Goal: Transaction & Acquisition: Purchase product/service

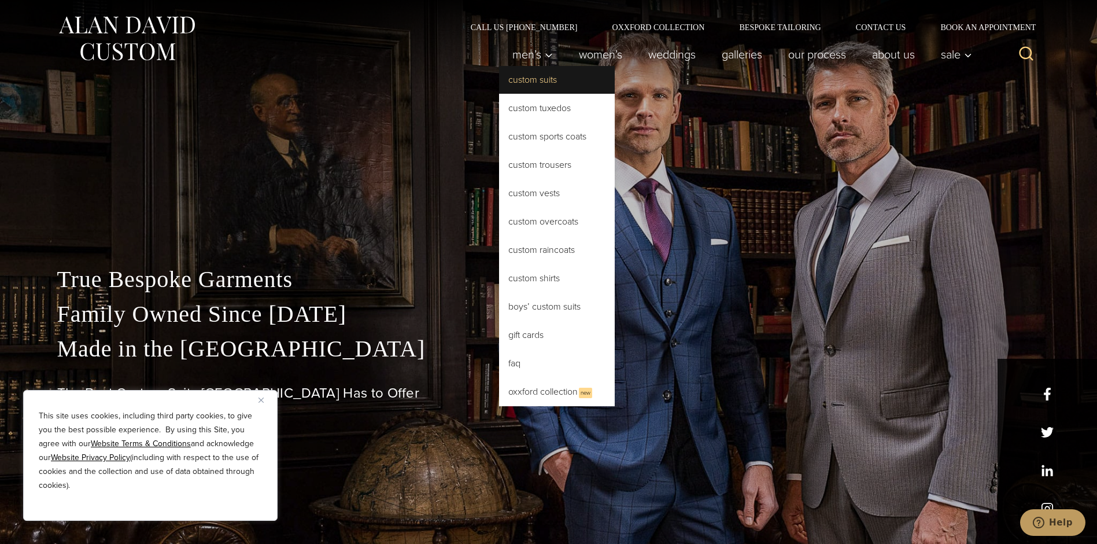
click at [532, 77] on link "Custom Suits" at bounding box center [557, 80] width 116 height 28
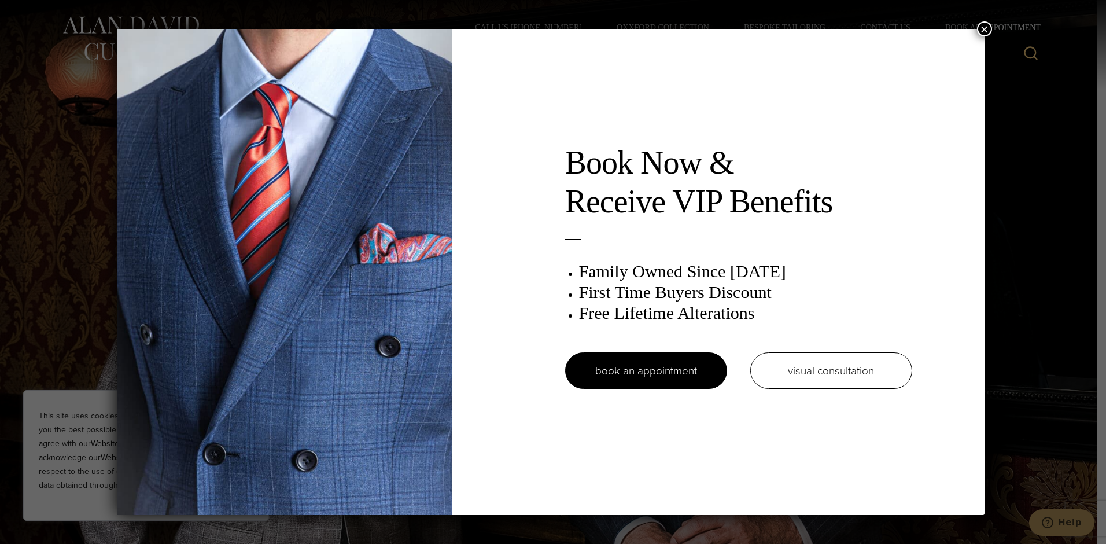
click at [990, 28] on button "×" at bounding box center [984, 28] width 15 height 15
